Goal: Task Accomplishment & Management: Complete application form

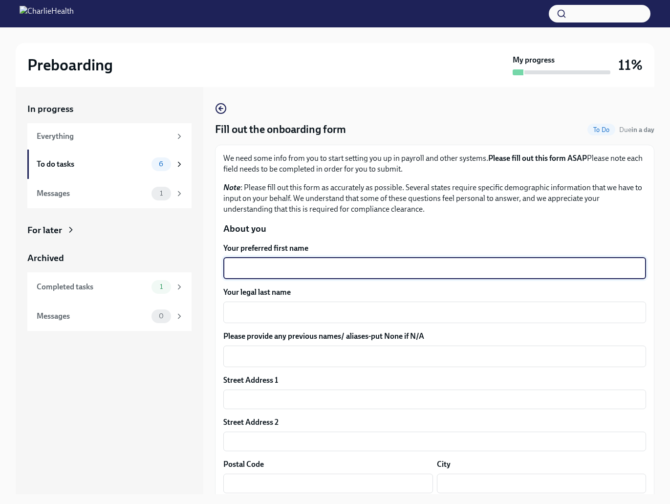
click at [256, 263] on textarea "Your preferred first name" at bounding box center [434, 269] width 411 height 12
type textarea "Nicholas"
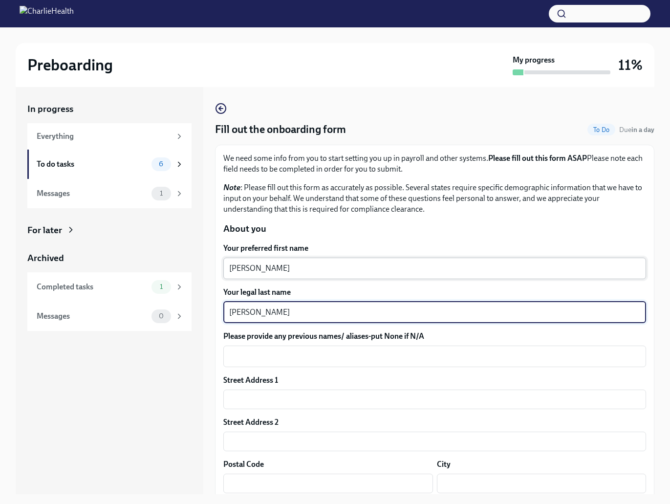
type textarea "Bakalov"
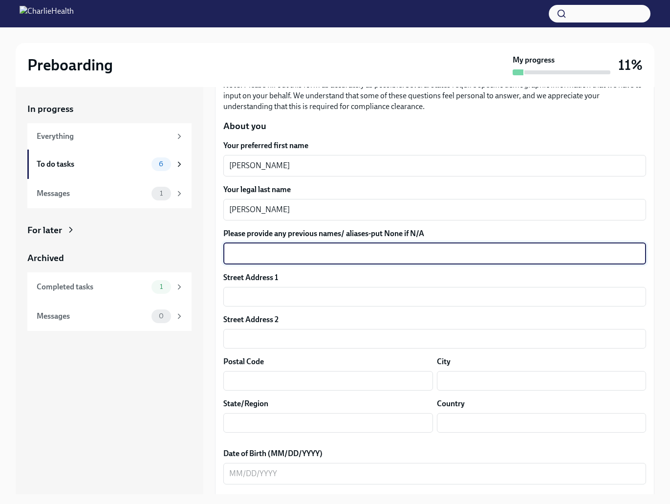
scroll to position [109, 0]
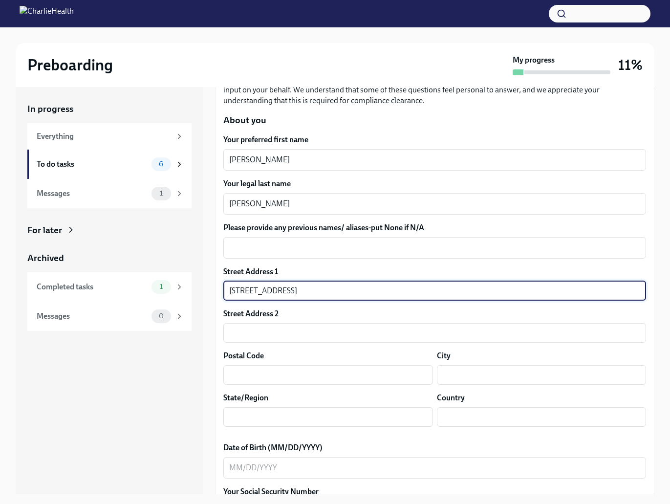
type input "402 Marine Ave Apt 10C"
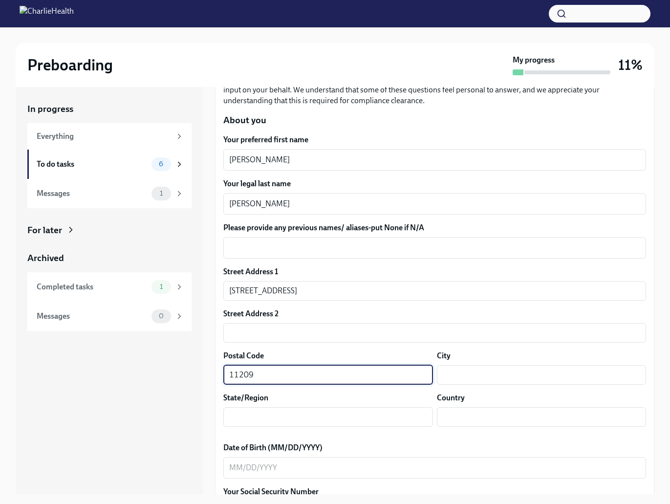
type input "11209"
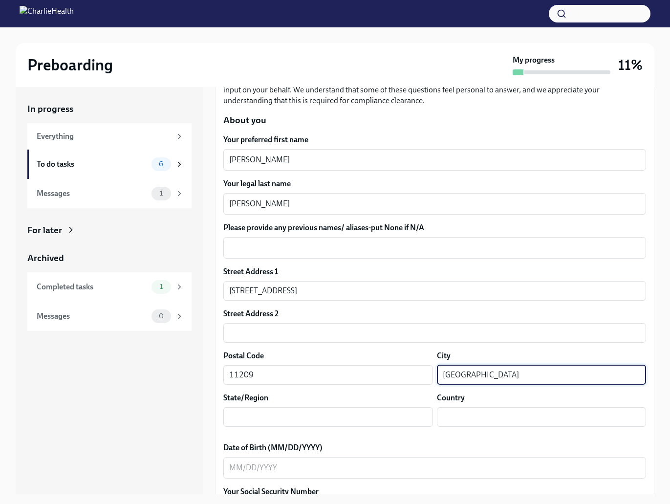
type input "Brooklyn"
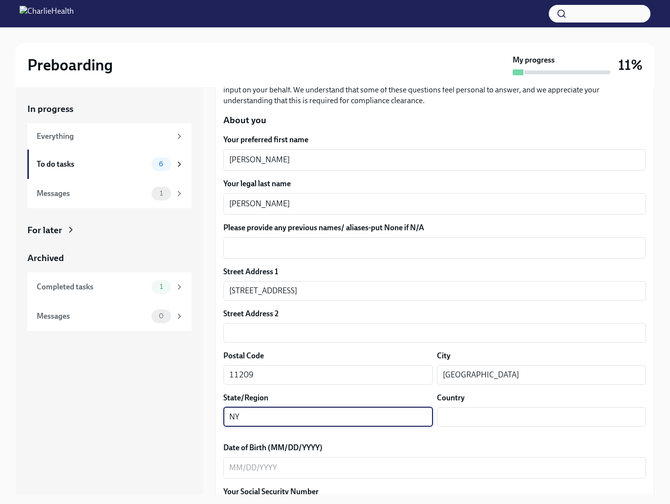
type input "NY"
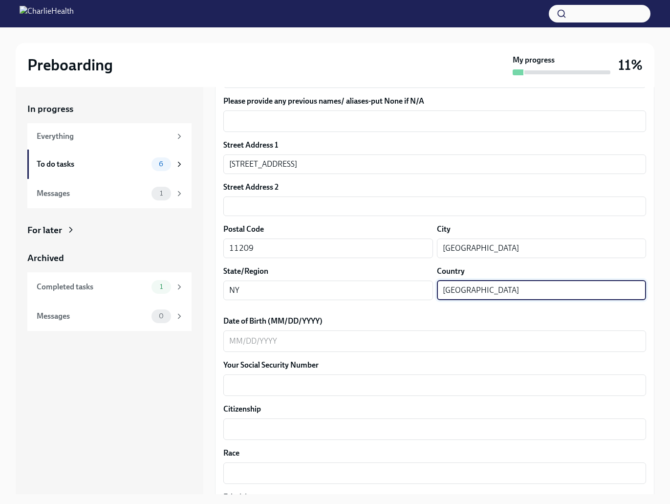
type input "USA"
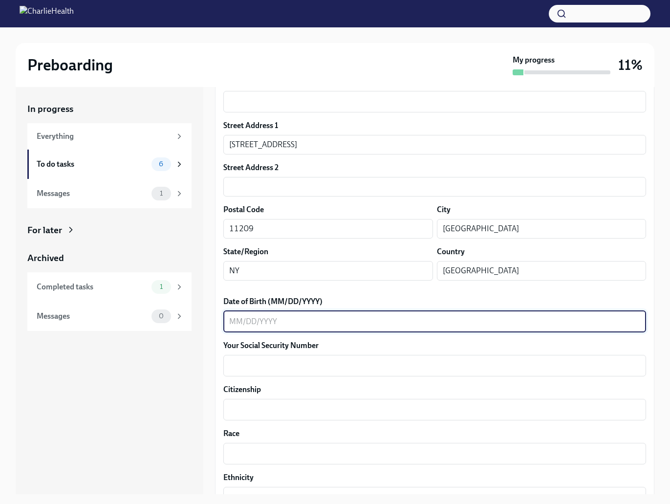
scroll to position [256, 0]
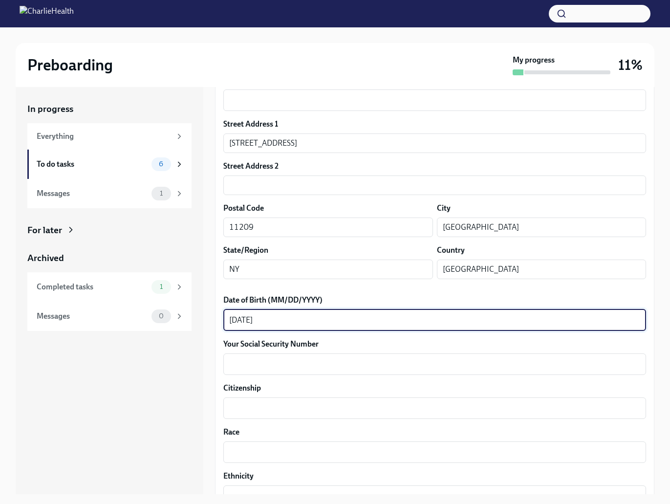
type textarea "05/12/1989"
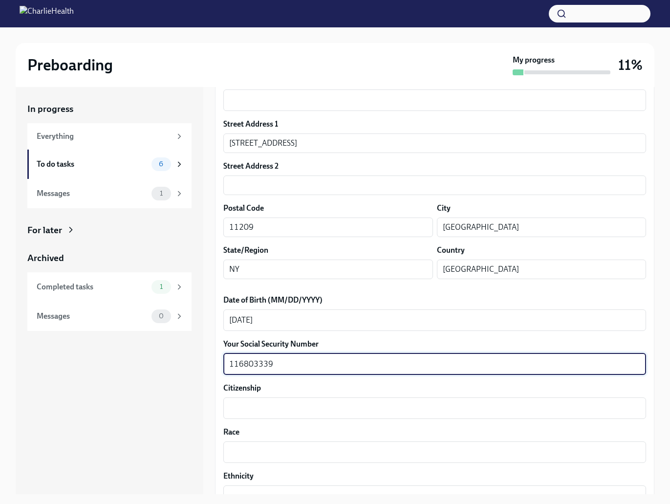
type textarea "116803339"
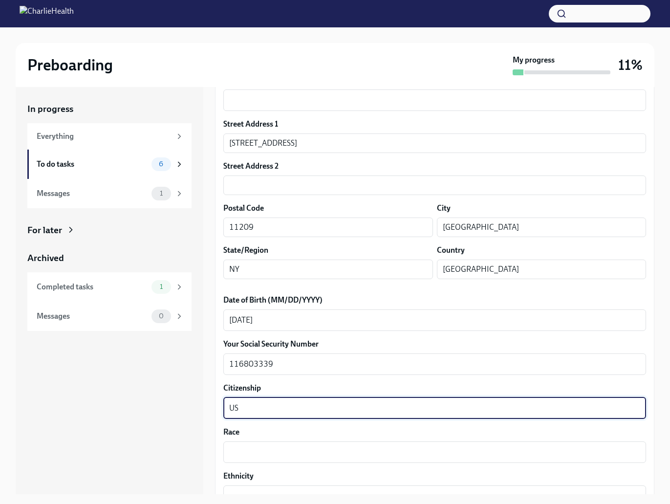
type textarea "US"
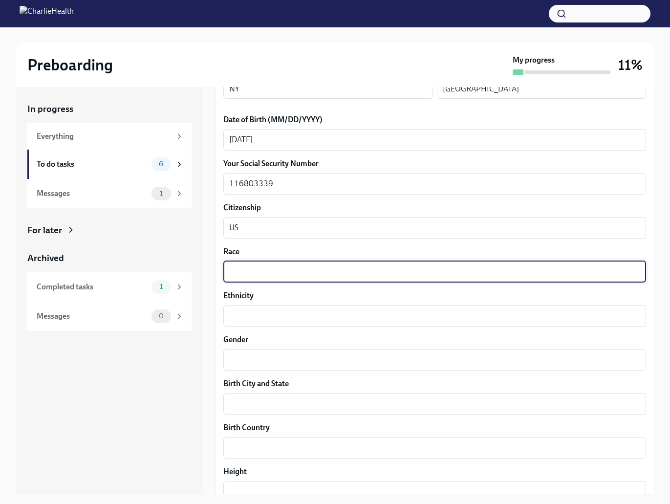
scroll to position [443, 0]
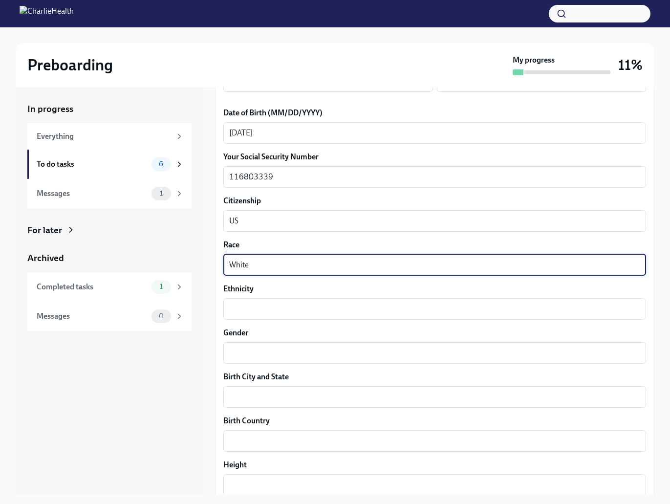
type textarea "White"
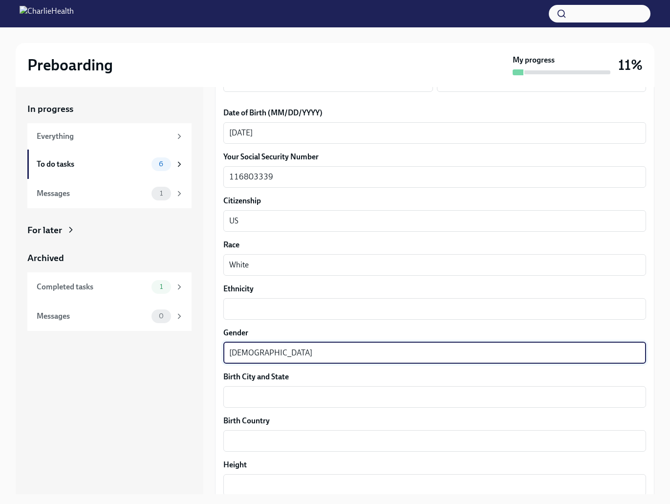
type textarea "Male"
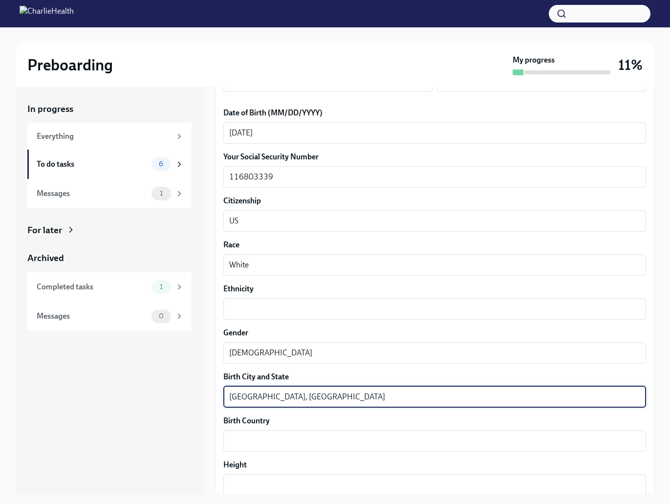
type textarea "Brooklyn, NY"
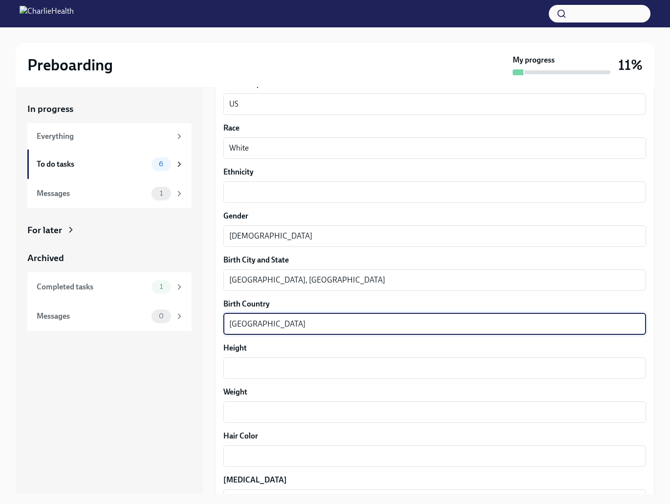
scroll to position [588, 0]
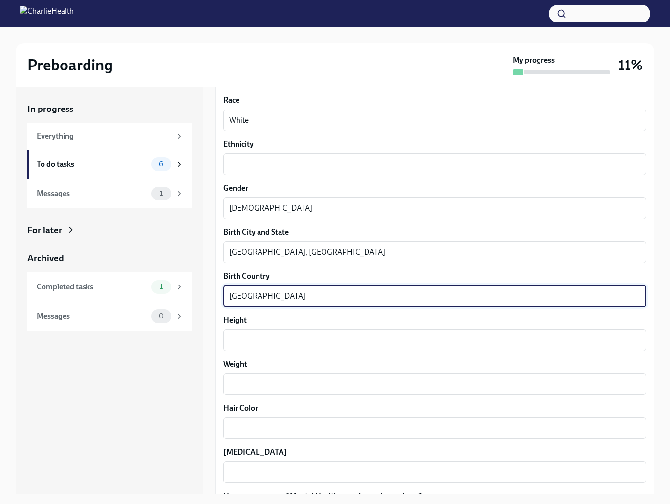
type textarea "USA"
drag, startPoint x: 253, startPoint y: 326, endPoint x: 250, endPoint y: 330, distance: 5.0
click at [252, 328] on div "Height x ​" at bounding box center [434, 333] width 423 height 36
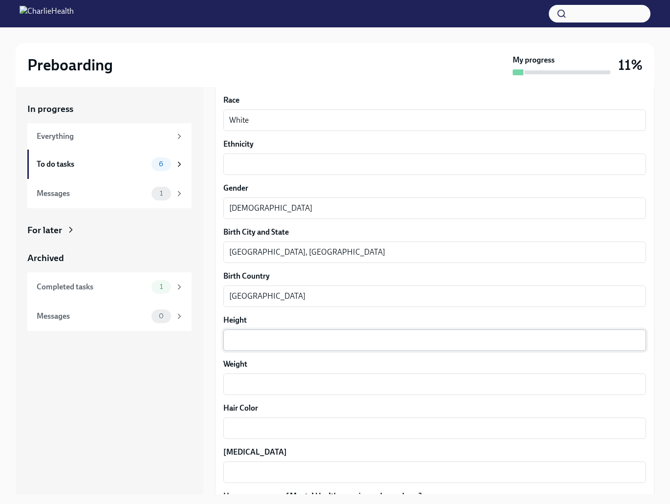
click at [247, 334] on textarea "Height" at bounding box center [434, 340] width 411 height 12
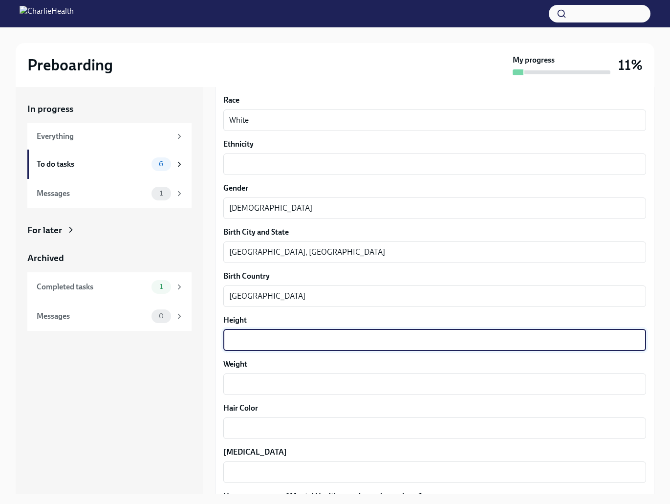
scroll to position [589, 0]
type textarea "5'10"
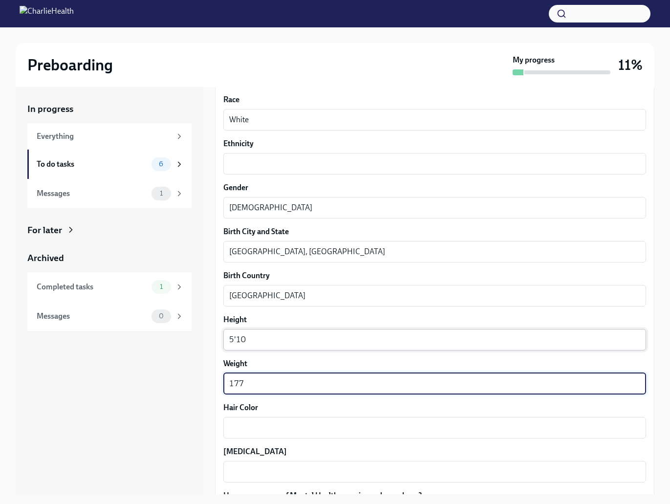
type textarea "177"
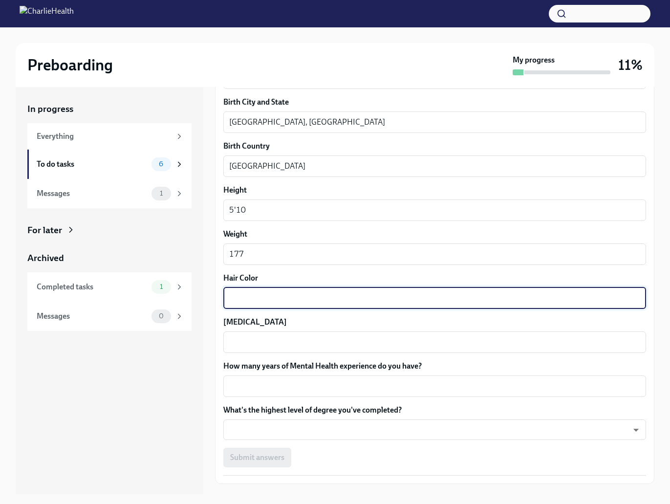
scroll to position [720, 0]
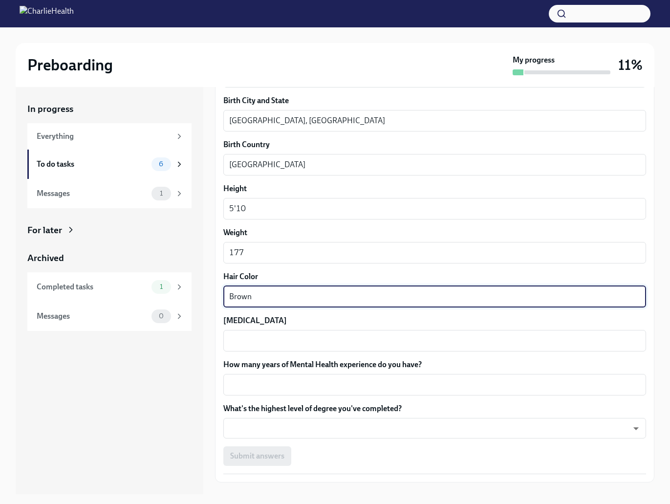
type textarea "Brown"
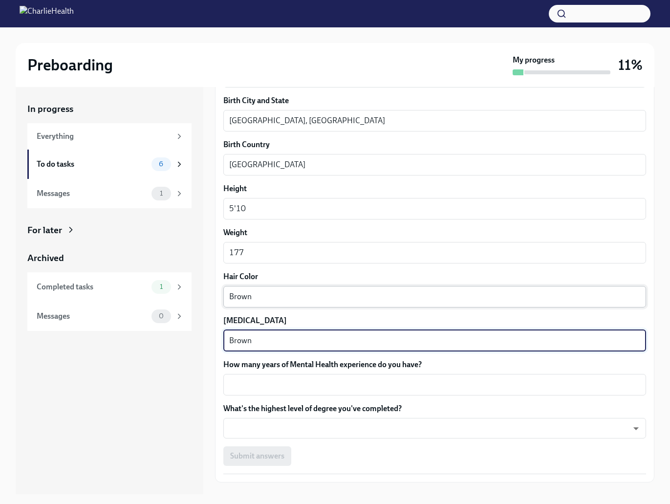
type textarea "Brown"
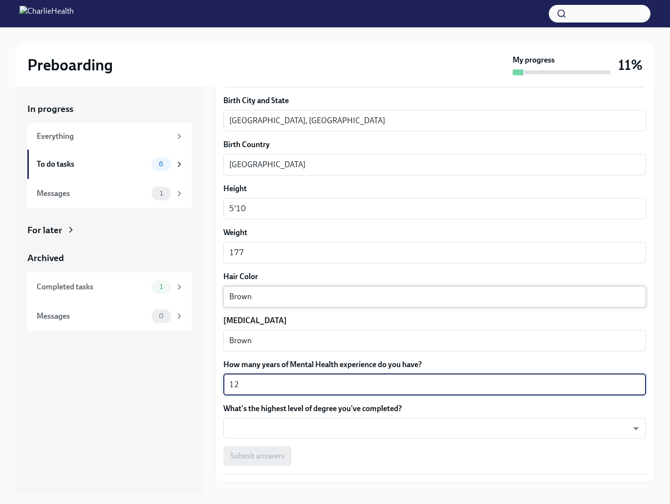
type textarea "12"
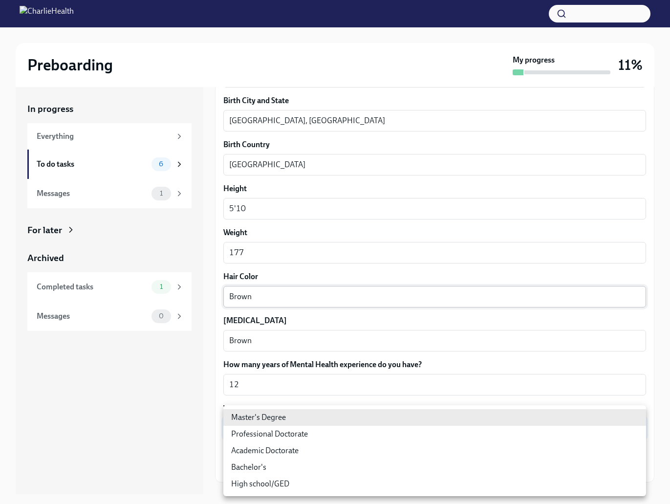
type input "2vBr-ghkD"
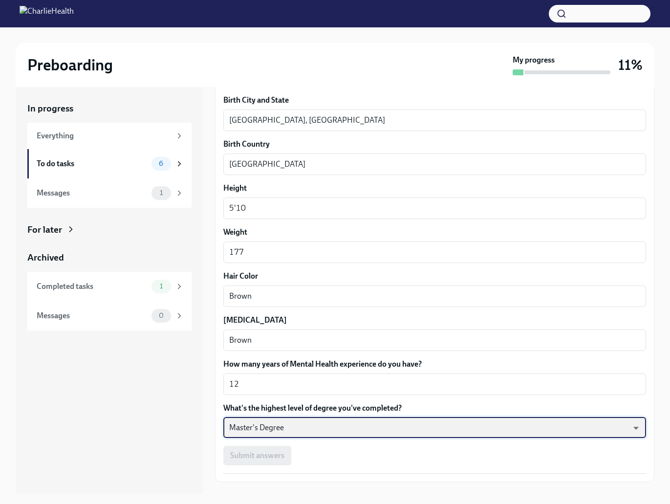
scroll to position [18, 0]
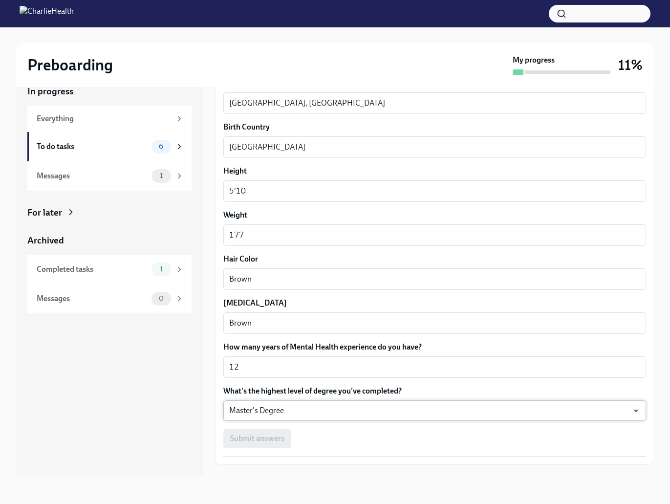
drag, startPoint x: 346, startPoint y: 434, endPoint x: 335, endPoint y: 418, distance: 19.4
click at [345, 434] on div "Submit answers" at bounding box center [434, 439] width 423 height 20
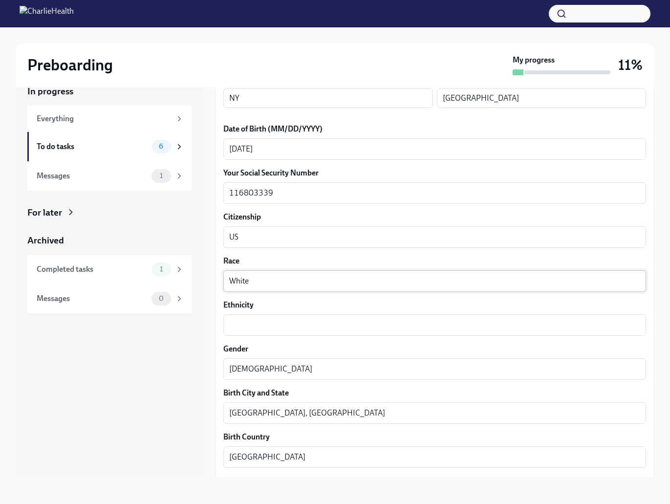
scroll to position [398, 0]
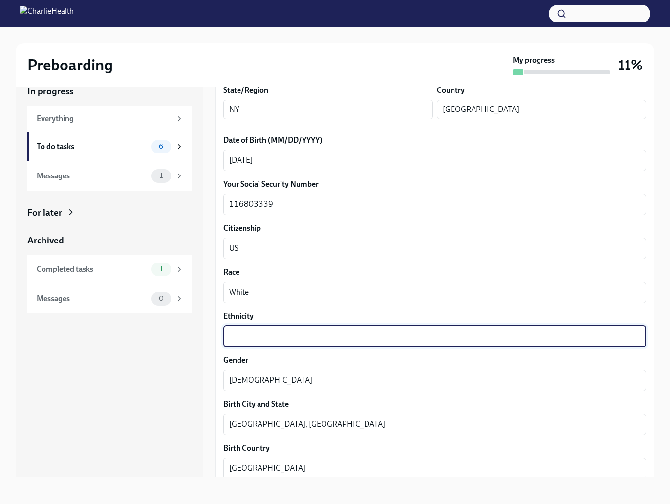
click at [289, 331] on textarea "Ethnicity" at bounding box center [434, 336] width 411 height 12
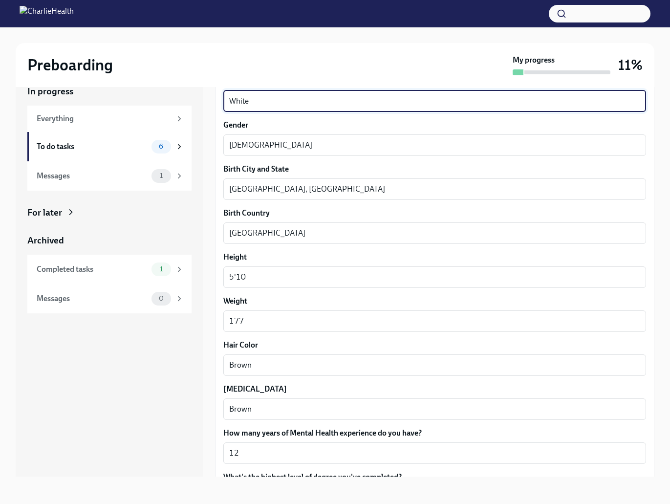
scroll to position [739, 0]
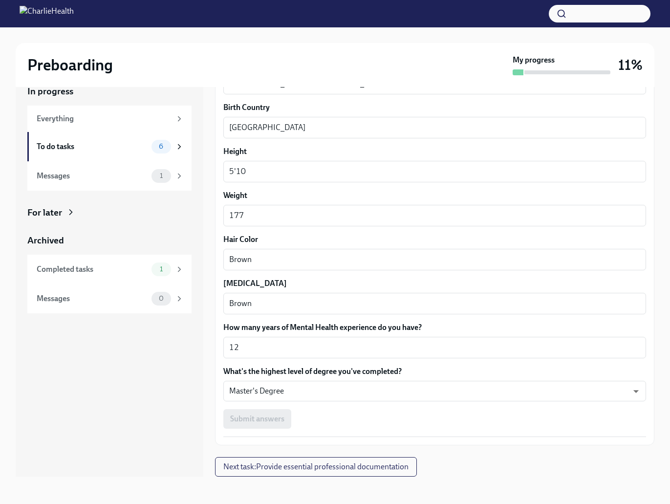
type textarea "White"
drag, startPoint x: 343, startPoint y: 433, endPoint x: 345, endPoint y: 425, distance: 8.1
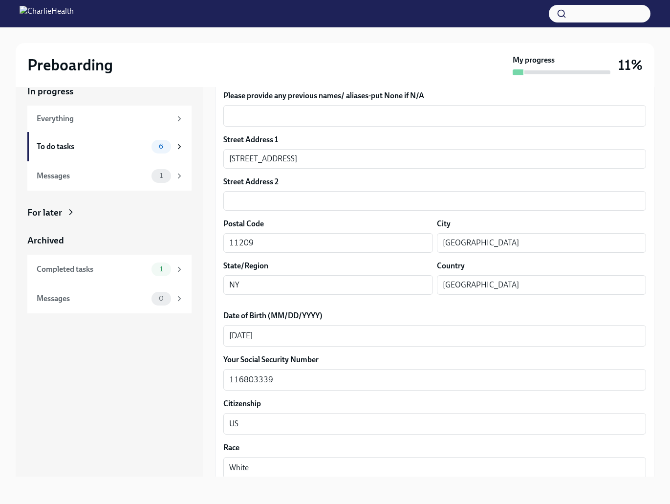
scroll to position [191, 0]
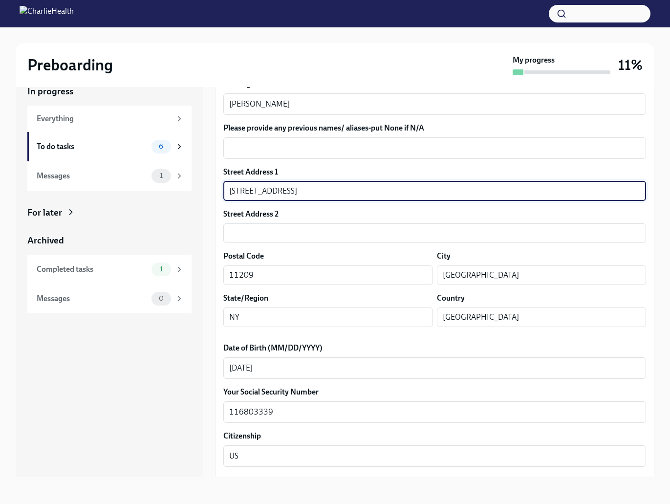
drag, startPoint x: 321, startPoint y: 192, endPoint x: 285, endPoint y: 193, distance: 36.2
click at [285, 193] on input "402 Marine Ave Apt 10C" at bounding box center [434, 191] width 423 height 20
type input "402 Marine Ave"
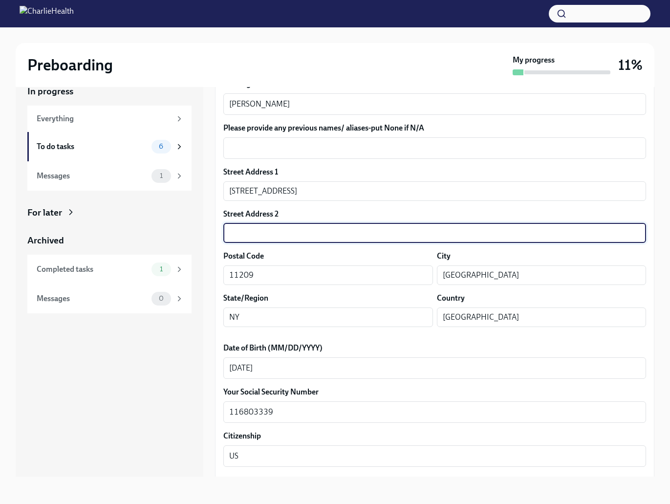
scroll to position [187, 0]
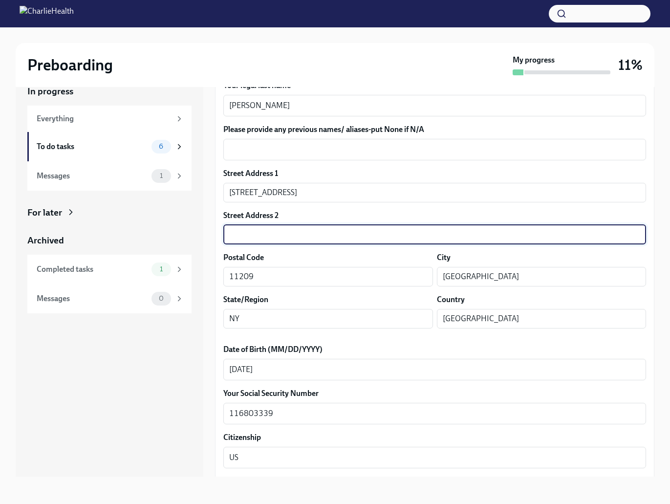
click at [302, 233] on input "text" at bounding box center [434, 235] width 423 height 20
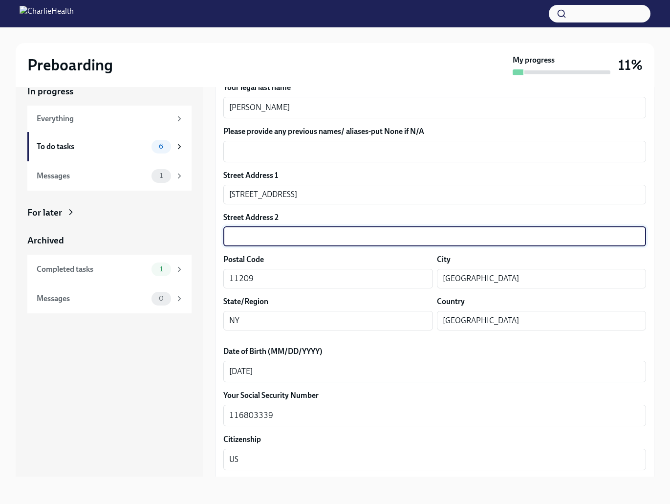
paste input "Apt 10C"
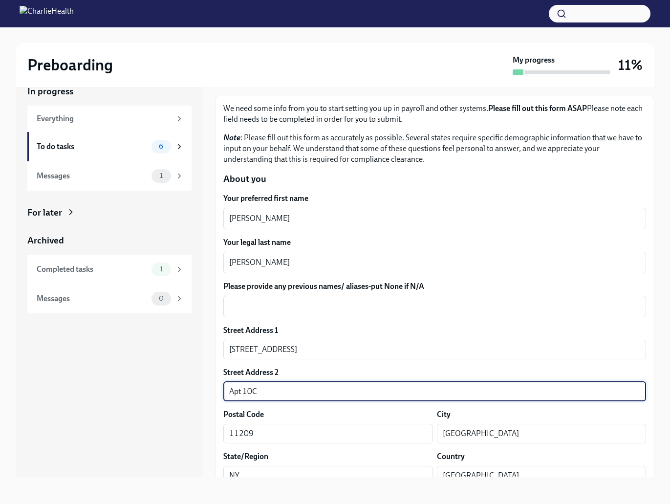
scroll to position [85, 0]
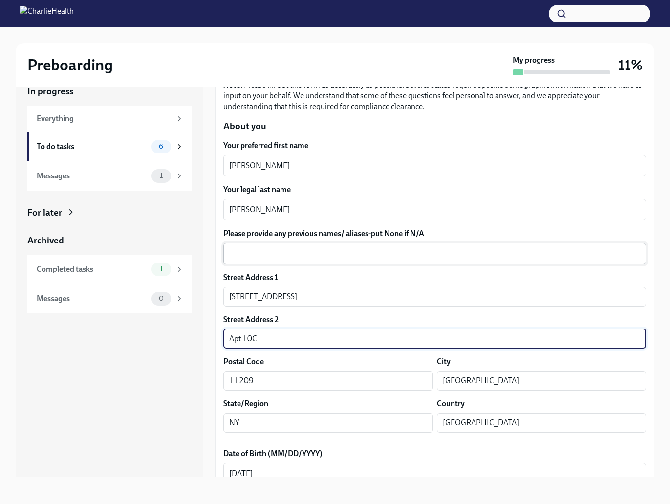
type input "Apt 10C"
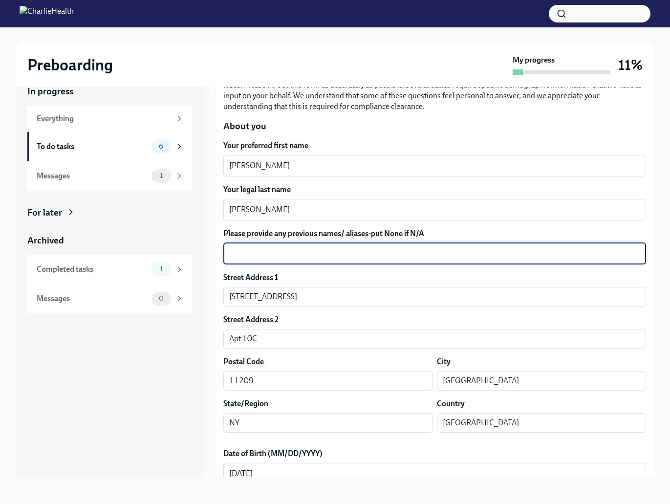
click at [269, 259] on textarea "Please provide any previous names/ aliases-put None if N/A" at bounding box center [434, 254] width 411 height 12
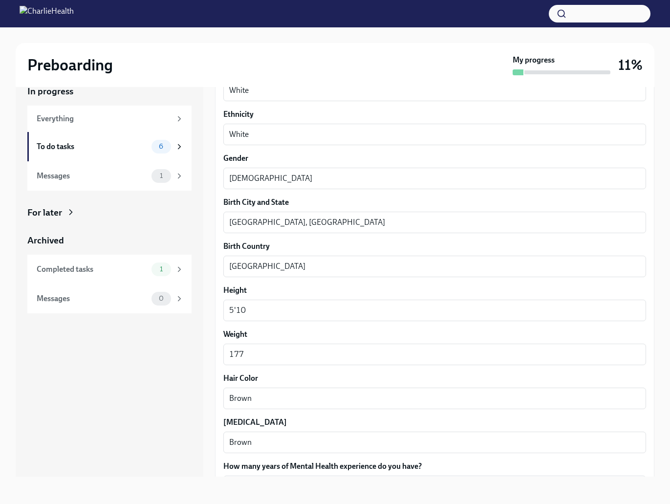
scroll to position [739, 0]
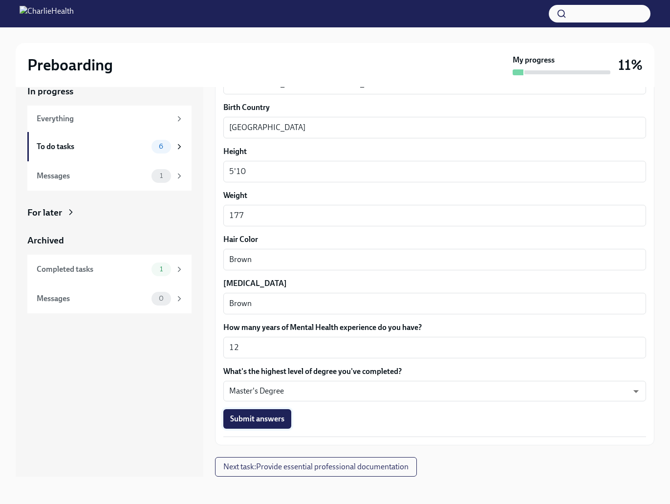
type textarea "N/A"
click at [250, 419] on span "Submit answers" at bounding box center [257, 419] width 54 height 10
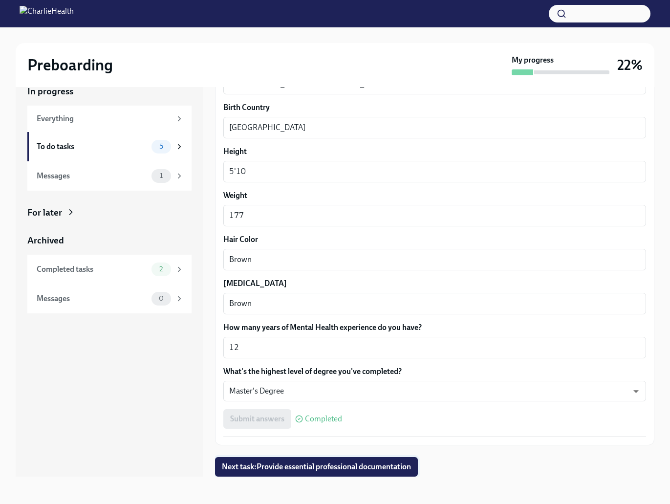
click at [318, 465] on span "Next task : Provide essential professional documentation" at bounding box center [316, 467] width 189 height 10
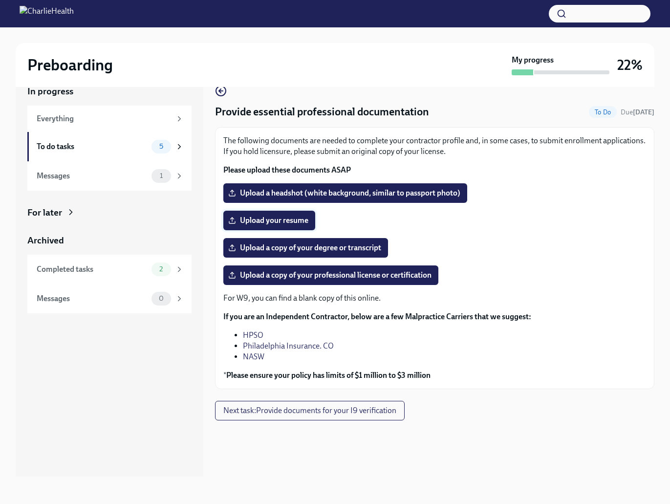
click at [257, 223] on span "Upload your resume" at bounding box center [269, 221] width 78 height 10
click at [0, 0] on input "Upload your resume" at bounding box center [0, 0] width 0 height 0
click at [321, 252] on span "Upload a copy of your degree or transcript" at bounding box center [305, 248] width 151 height 10
click at [0, 0] on input "Upload a copy of your degree or transcript" at bounding box center [0, 0] width 0 height 0
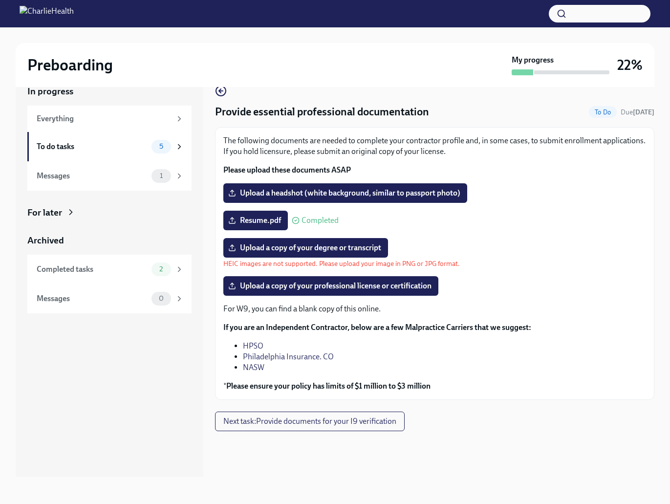
scroll to position [17, 0]
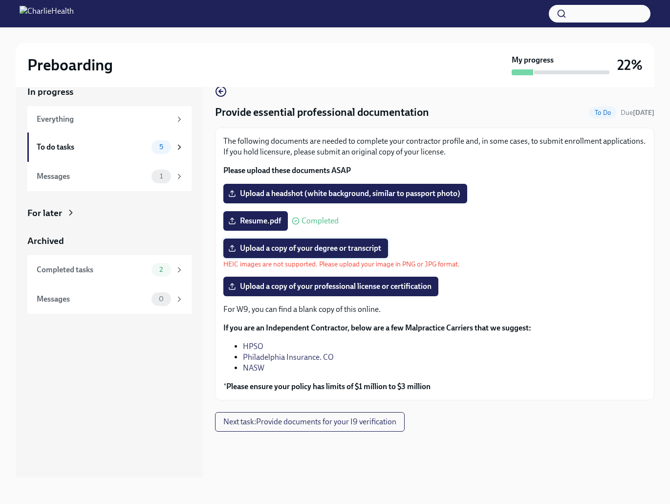
click at [303, 254] on label "Upload a copy of your degree or transcript" at bounding box center [305, 249] width 165 height 20
click at [0, 0] on input "Upload a copy of your degree or transcript" at bounding box center [0, 0] width 0 height 0
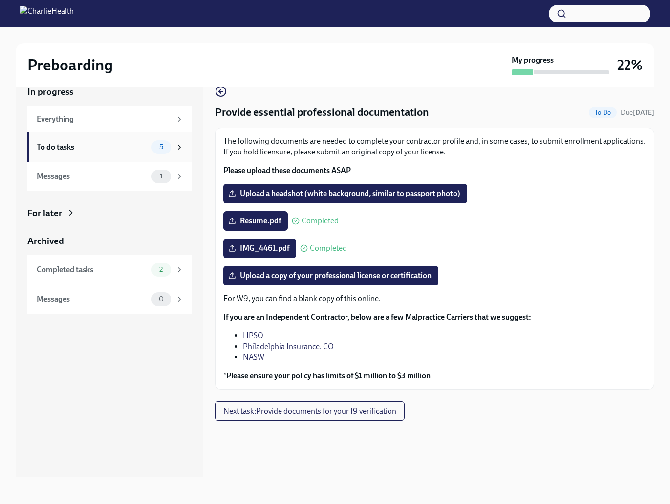
click at [79, 150] on div "To do tasks" at bounding box center [92, 147] width 111 height 11
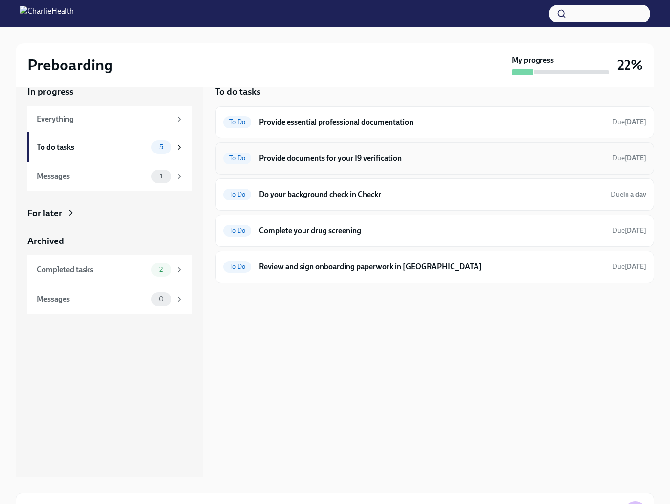
click at [373, 161] on h6 "Provide documents for your I9 verification" at bounding box center [432, 158] width 346 height 11
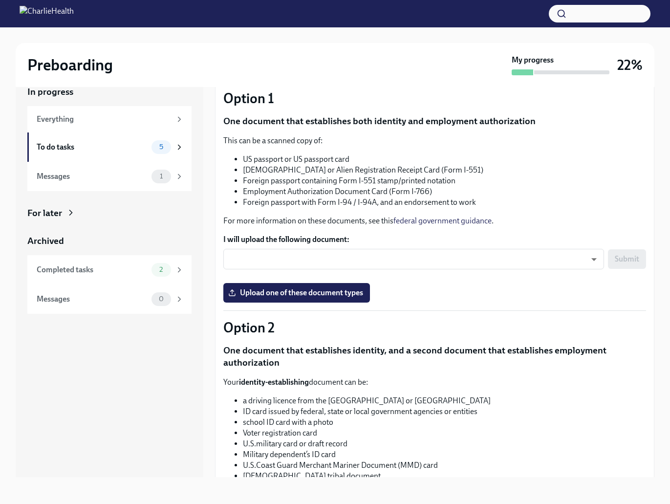
scroll to position [80, 0]
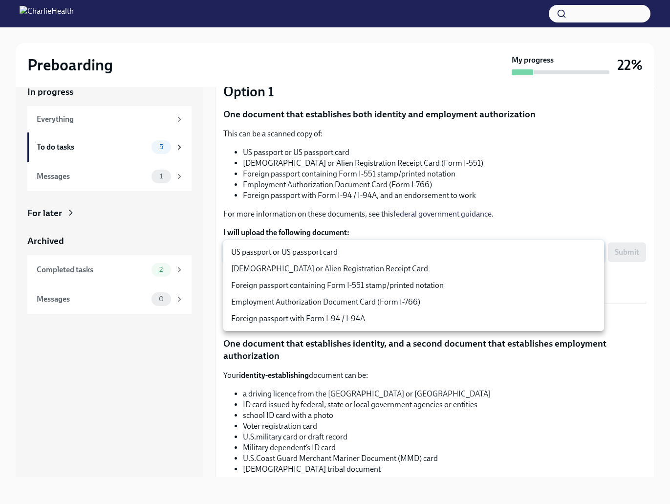
click at [319, 255] on body "Preboarding My progress 22% In progress Everything To do tasks 5 Messages 1 For…" at bounding box center [335, 244] width 670 height 522
click at [381, 251] on li "US passport or US passport card" at bounding box center [413, 252] width 381 height 17
type input "KnYOjnC8x"
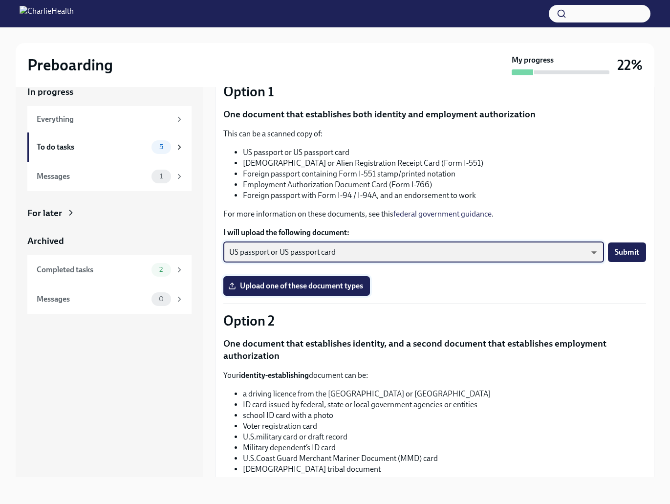
scroll to position [80, 0]
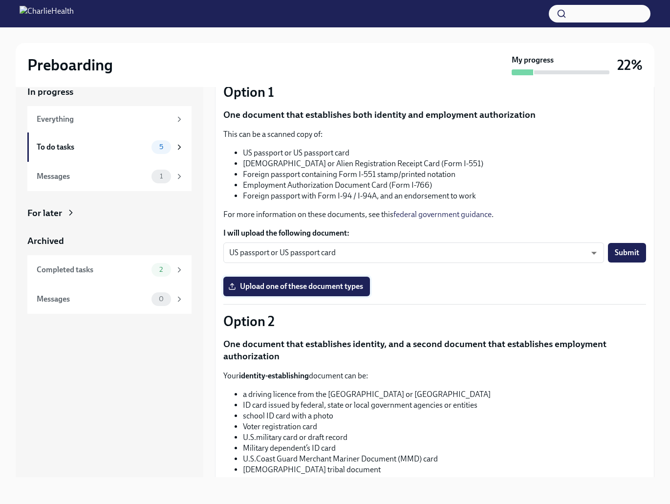
click at [299, 291] on span "Upload one of these document types" at bounding box center [296, 287] width 133 height 10
click at [0, 0] on input "Upload one of these document types" at bounding box center [0, 0] width 0 height 0
click at [326, 288] on span "Upload one of these document types" at bounding box center [296, 287] width 133 height 10
click at [0, 0] on input "Upload one of these document types" at bounding box center [0, 0] width 0 height 0
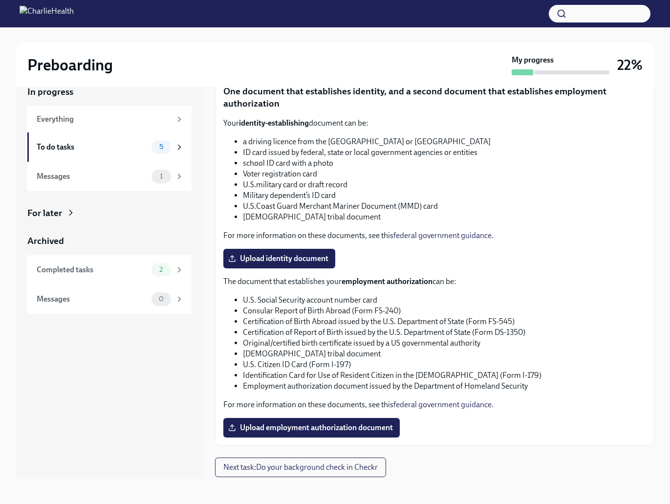
scroll to position [18, 0]
click at [330, 464] on span "Next task : Do your background check in Checkr" at bounding box center [300, 467] width 154 height 10
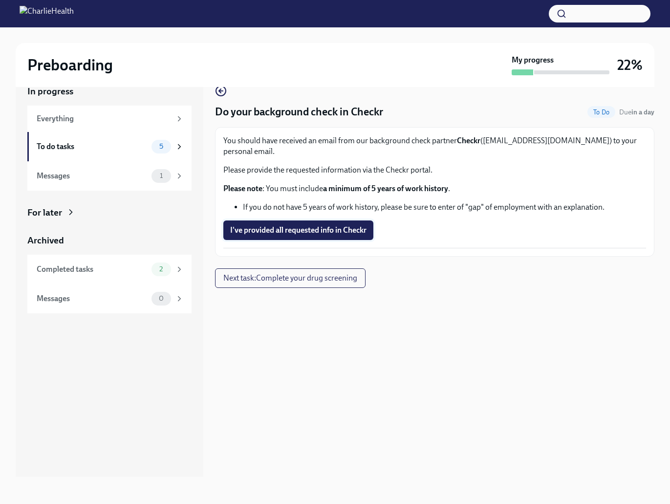
click at [320, 225] on span "I've provided all requested info in Checkr" at bounding box center [298, 230] width 136 height 10
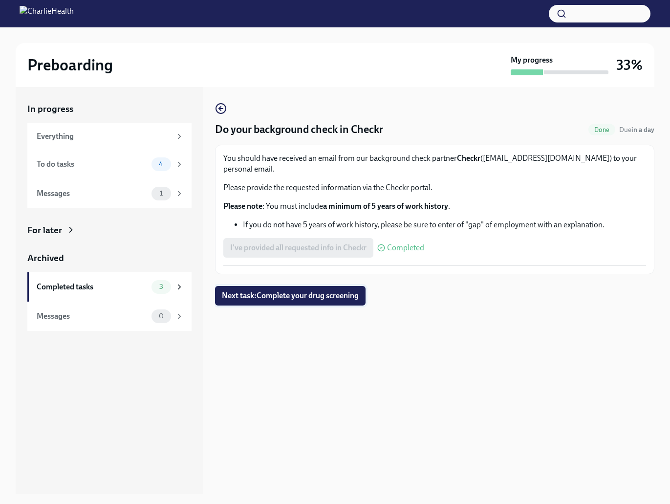
click at [331, 291] on span "Next task : Complete your drug screening" at bounding box center [290, 296] width 137 height 10
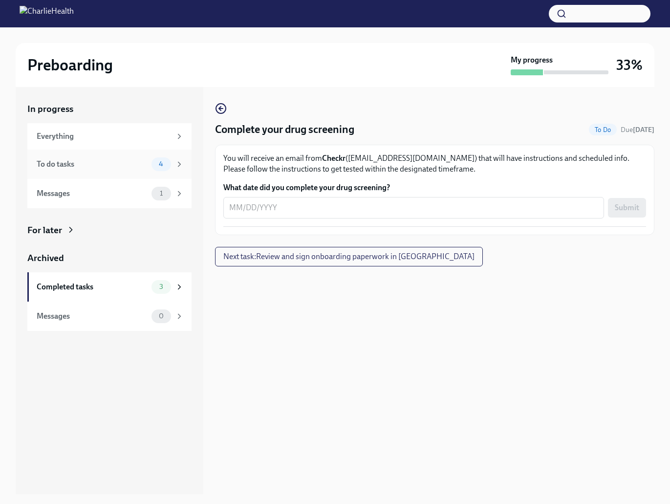
click at [120, 163] on div "To do tasks" at bounding box center [92, 164] width 111 height 11
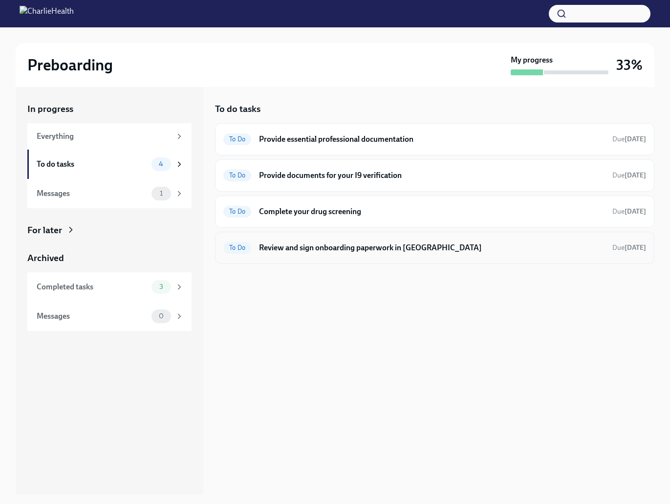
click at [331, 251] on h6 "Review and sign onboarding paperwork in UKG" at bounding box center [432, 247] width 346 height 11
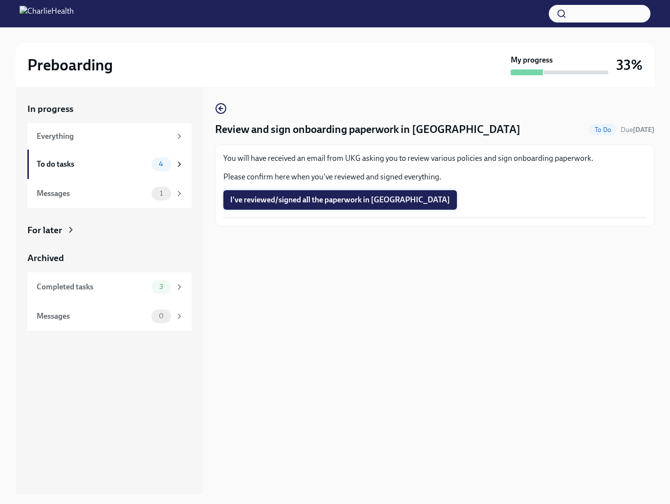
click at [291, 199] on span "I've reviewed/signed all the paperwork in UKG" at bounding box center [340, 200] width 220 height 10
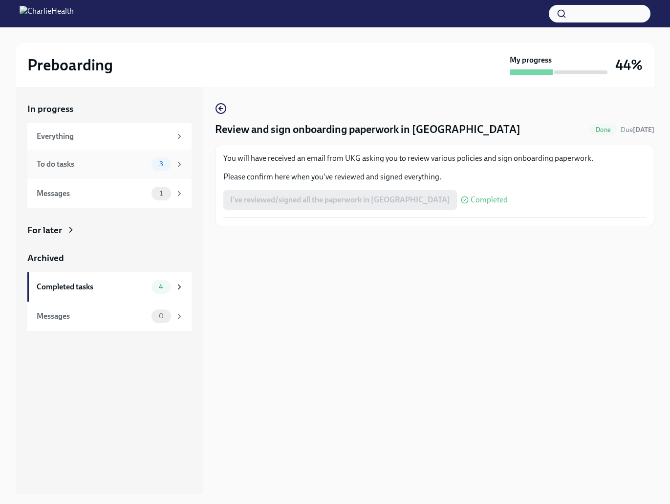
click at [74, 167] on div "To do tasks" at bounding box center [92, 164] width 111 height 11
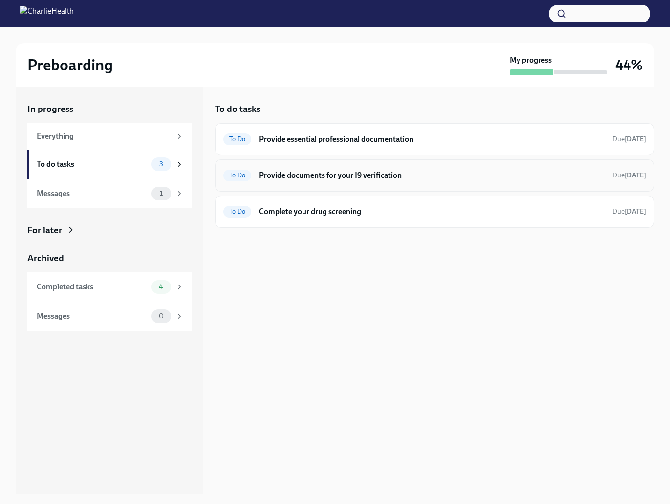
click at [307, 175] on h6 "Provide documents for your I9 verification" at bounding box center [432, 175] width 346 height 11
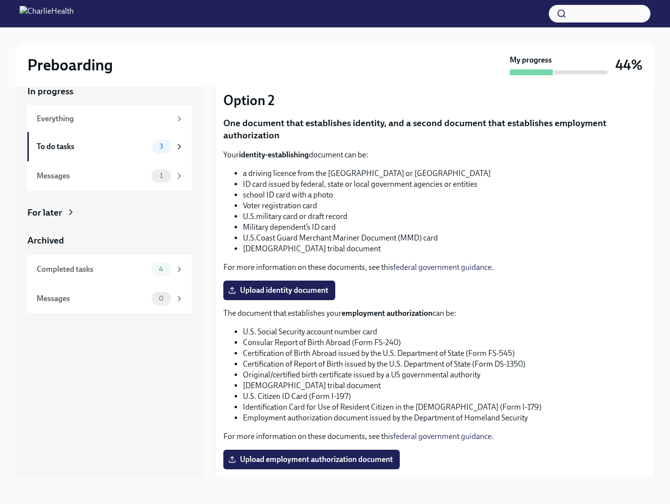
scroll to position [332, 0]
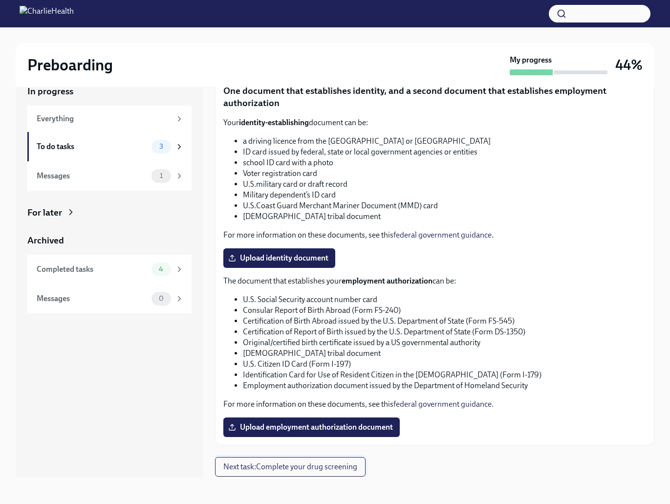
click at [309, 466] on span "Next task : Complete your drug screening" at bounding box center [290, 467] width 134 height 10
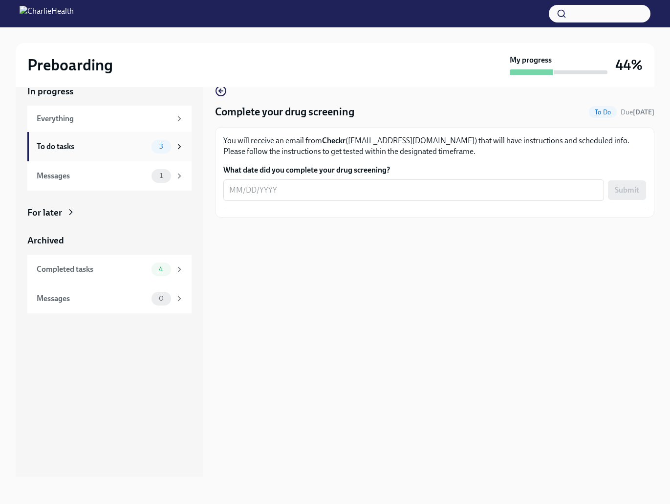
click at [75, 145] on div "To do tasks" at bounding box center [92, 146] width 111 height 11
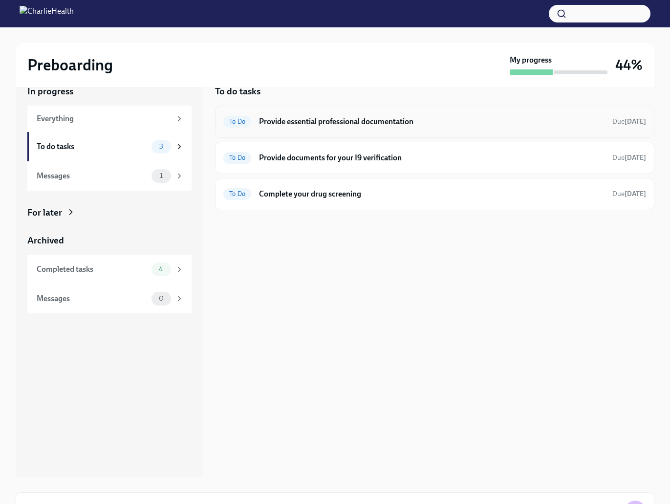
click at [271, 122] on h6 "Provide essential professional documentation" at bounding box center [432, 121] width 346 height 11
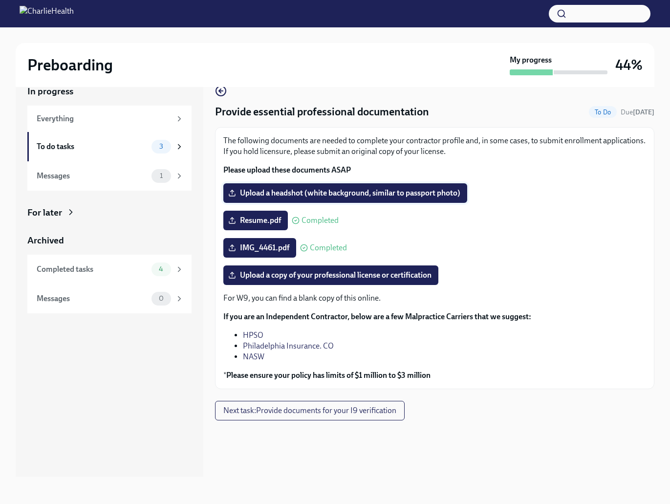
click at [261, 196] on span "Upload a headshot (white background, similar to passport photo)" at bounding box center [345, 193] width 230 height 10
click at [0, 0] on input "Upload a headshot (white background, similar to passport photo)" at bounding box center [0, 0] width 0 height 0
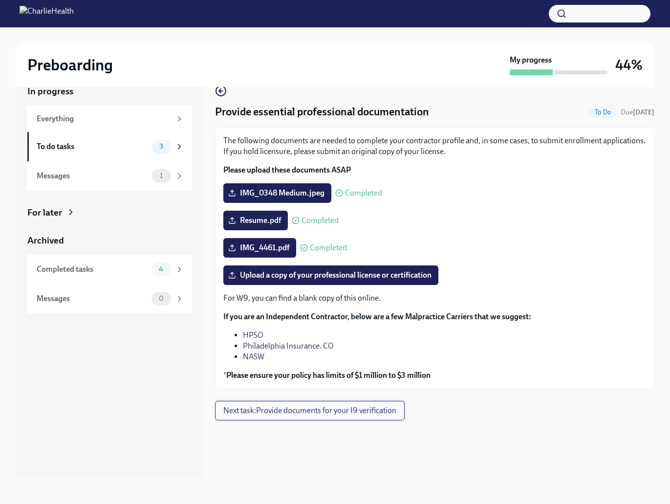
click at [283, 406] on span "Next task : Provide documents for your I9 verification" at bounding box center [309, 411] width 173 height 10
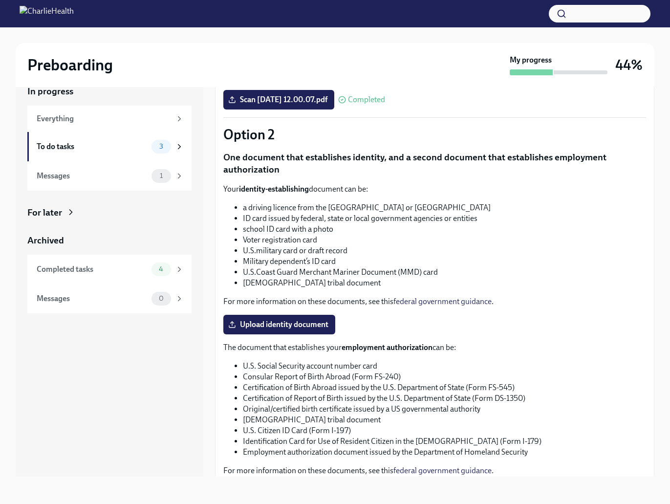
scroll to position [332, 0]
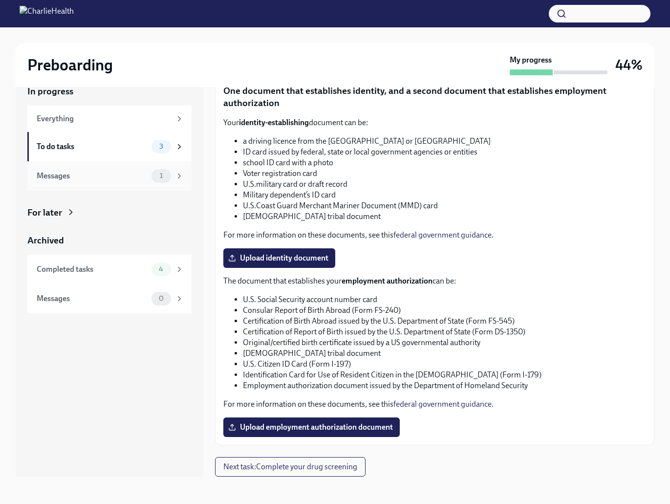
click at [106, 179] on div "Messages" at bounding box center [92, 176] width 111 height 11
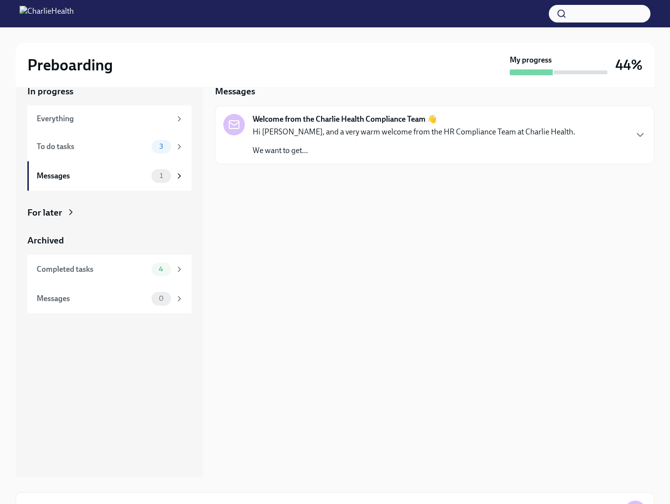
click at [407, 141] on div "Hi Nicholas, and a very warm welcome from the HR Compliance Team at Charlie Hea…" at bounding box center [414, 141] width 323 height 29
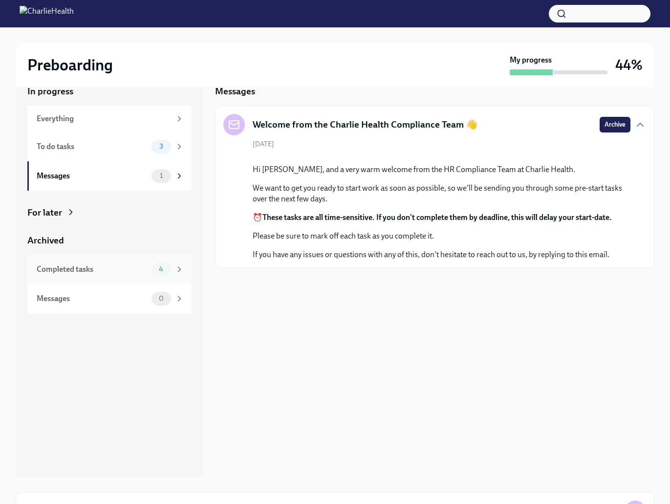
click at [126, 265] on div "Completed tasks" at bounding box center [92, 269] width 111 height 11
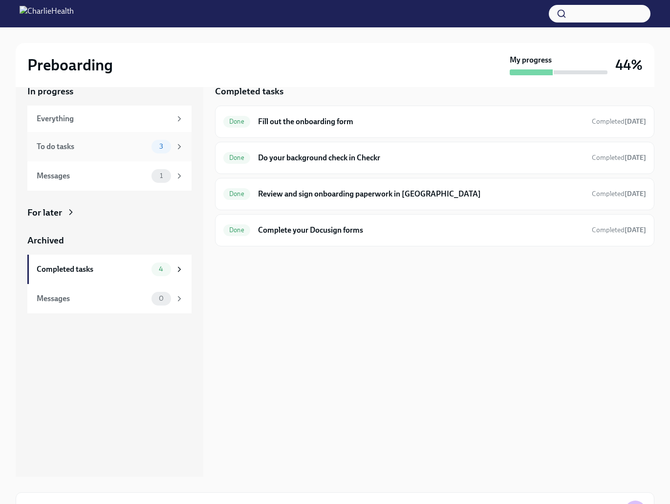
click at [89, 151] on div "To do tasks" at bounding box center [92, 146] width 111 height 11
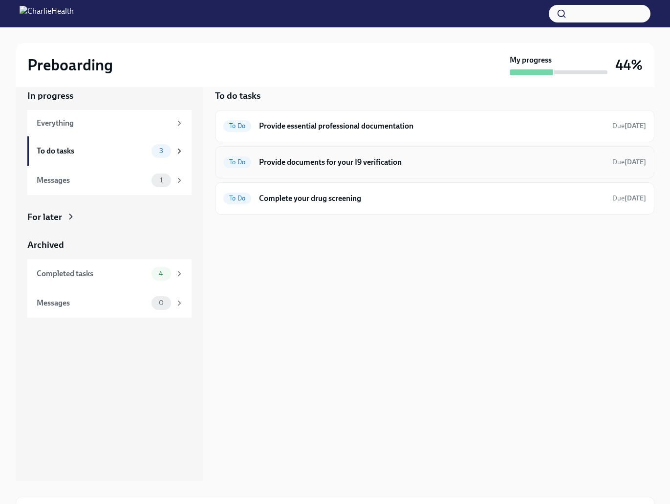
scroll to position [10, 0]
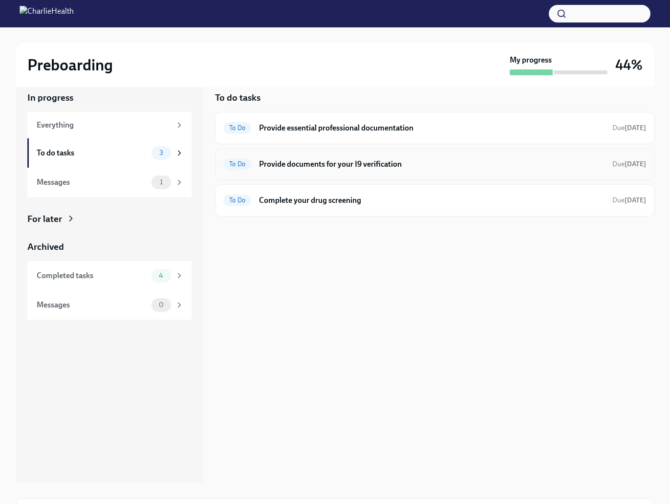
click at [472, 159] on h6 "Provide documents for your I9 verification" at bounding box center [432, 164] width 346 height 11
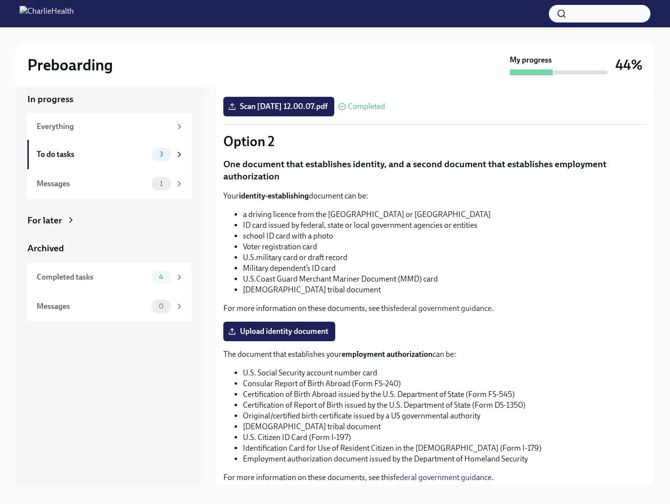
scroll to position [332, 0]
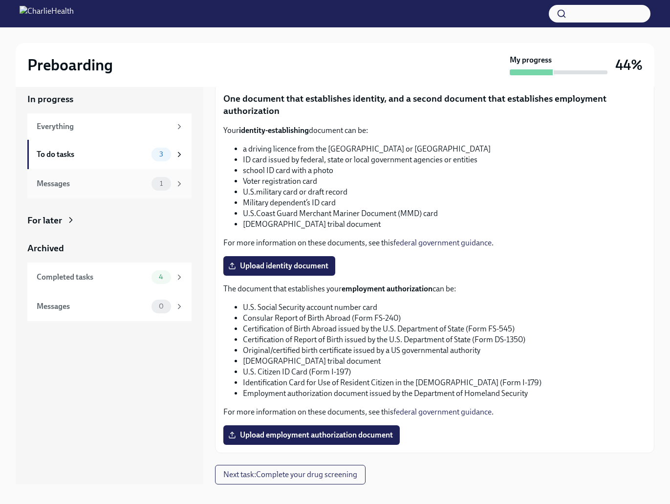
click at [84, 178] on div "Messages" at bounding box center [92, 183] width 111 height 11
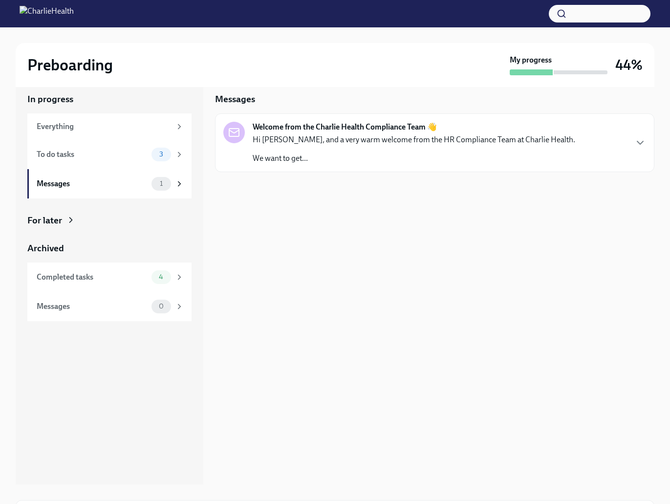
scroll to position [7, 0]
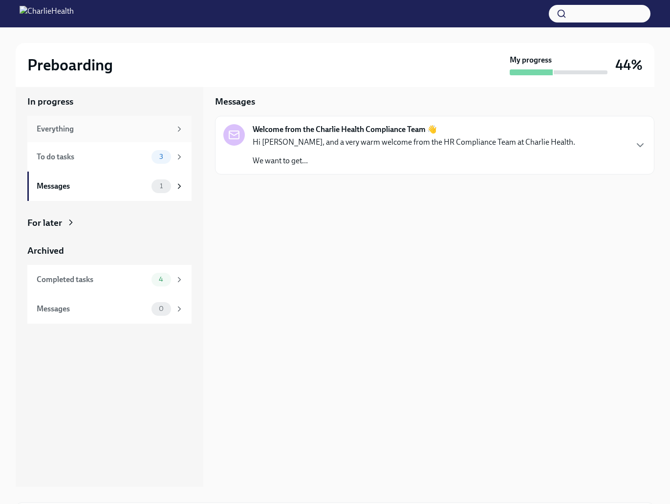
click at [55, 133] on div "Everything" at bounding box center [104, 129] width 134 height 11
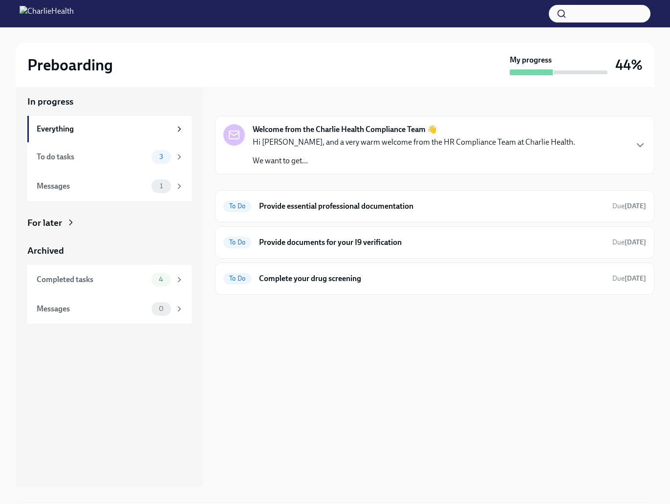
drag, startPoint x: 64, startPoint y: 66, endPoint x: 71, endPoint y: 58, distance: 10.7
click at [68, 60] on h2 "Preboarding" at bounding box center [70, 65] width 86 height 20
